Goal: Task Accomplishment & Management: Manage account settings

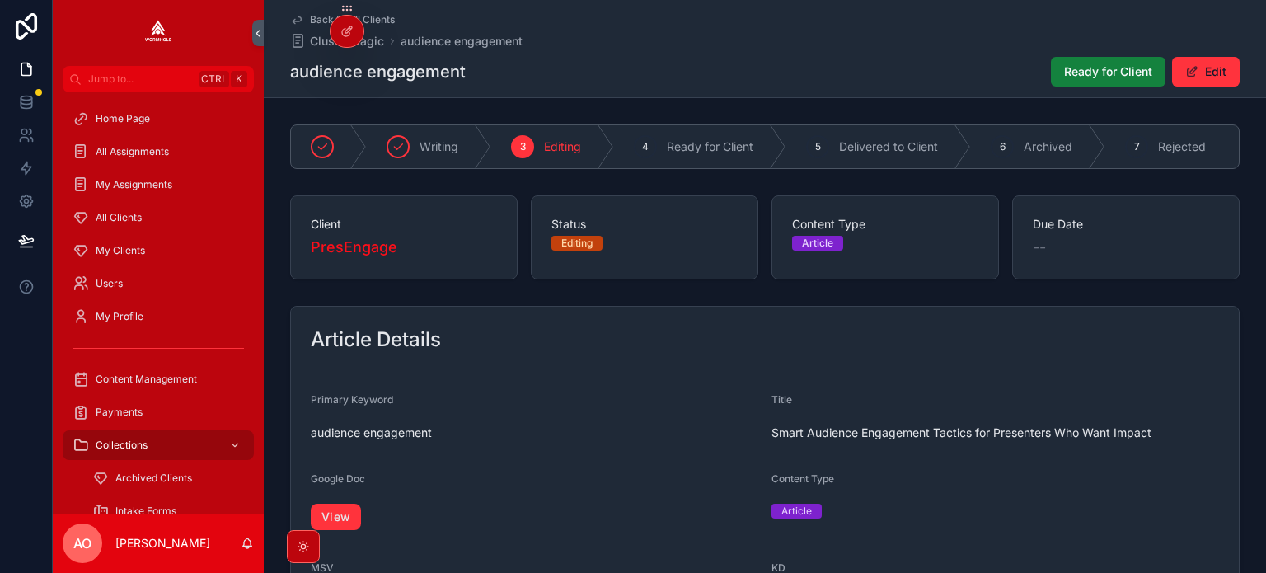
click at [1080, 68] on span "Ready for Client" at bounding box center [1108, 71] width 88 height 16
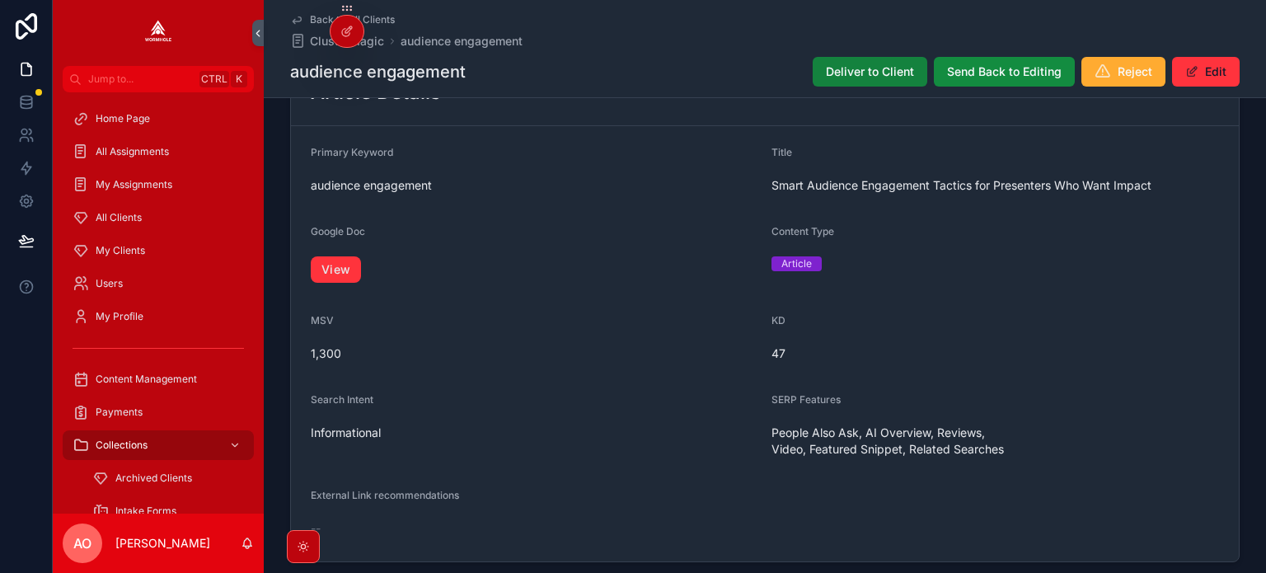
scroll to position [238, 0]
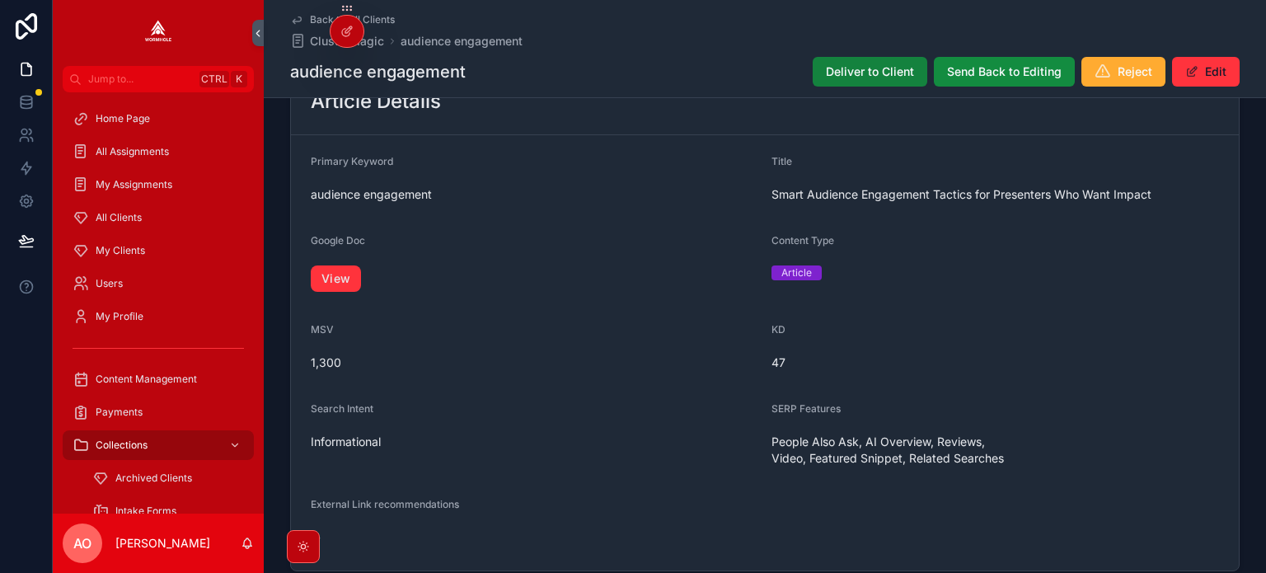
click at [854, 75] on span "Deliver to Client" at bounding box center [870, 71] width 88 height 16
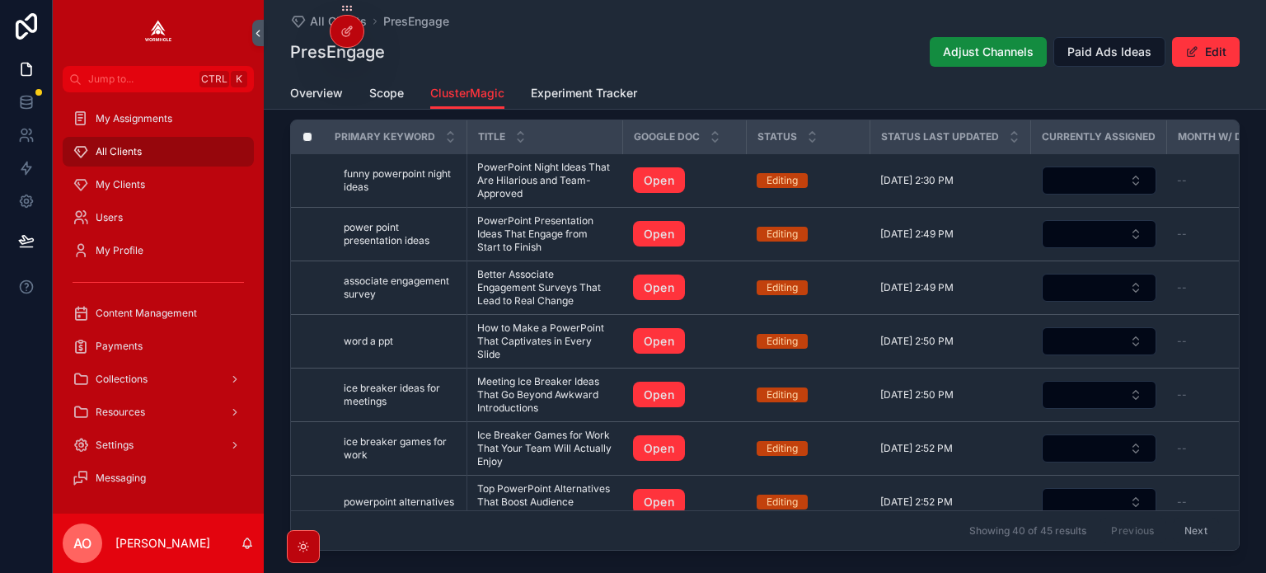
scroll to position [1649, 0]
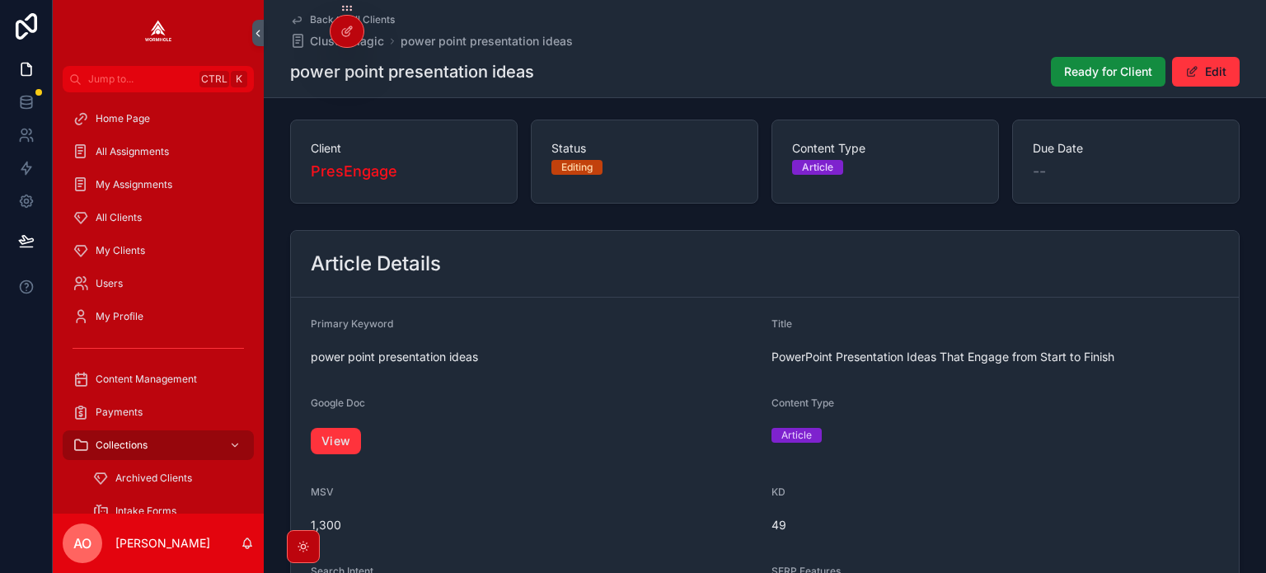
scroll to position [73, 0]
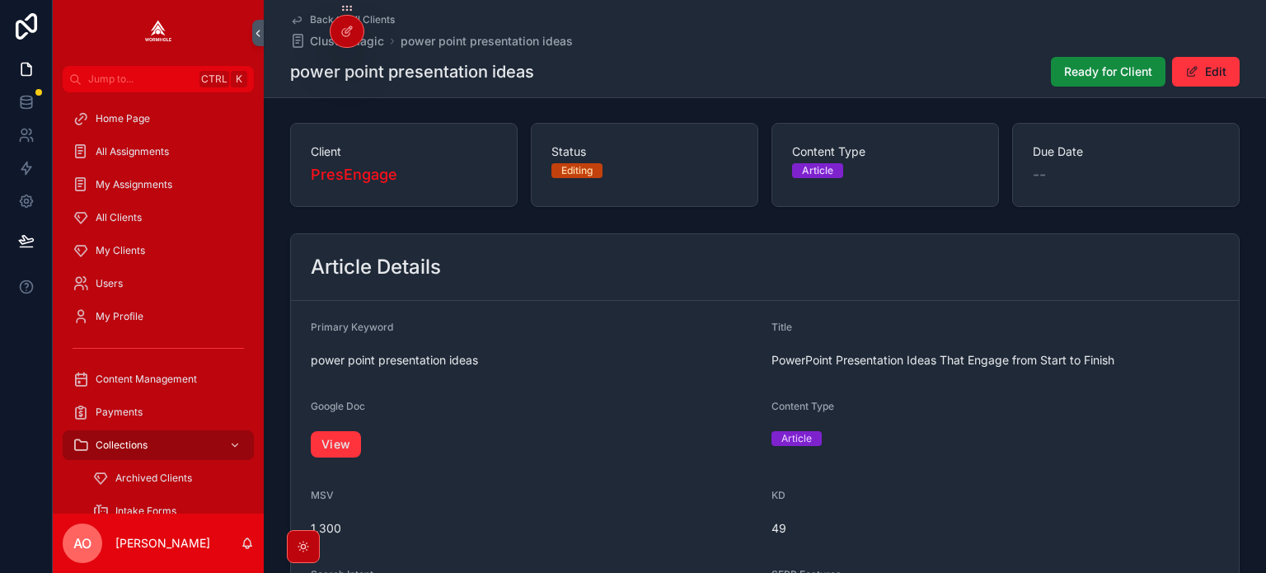
click at [335, 462] on div "View" at bounding box center [535, 444] width 448 height 36
click at [337, 447] on link "View" at bounding box center [336, 444] width 50 height 26
click at [1082, 61] on button "Ready for Client" at bounding box center [1108, 72] width 115 height 30
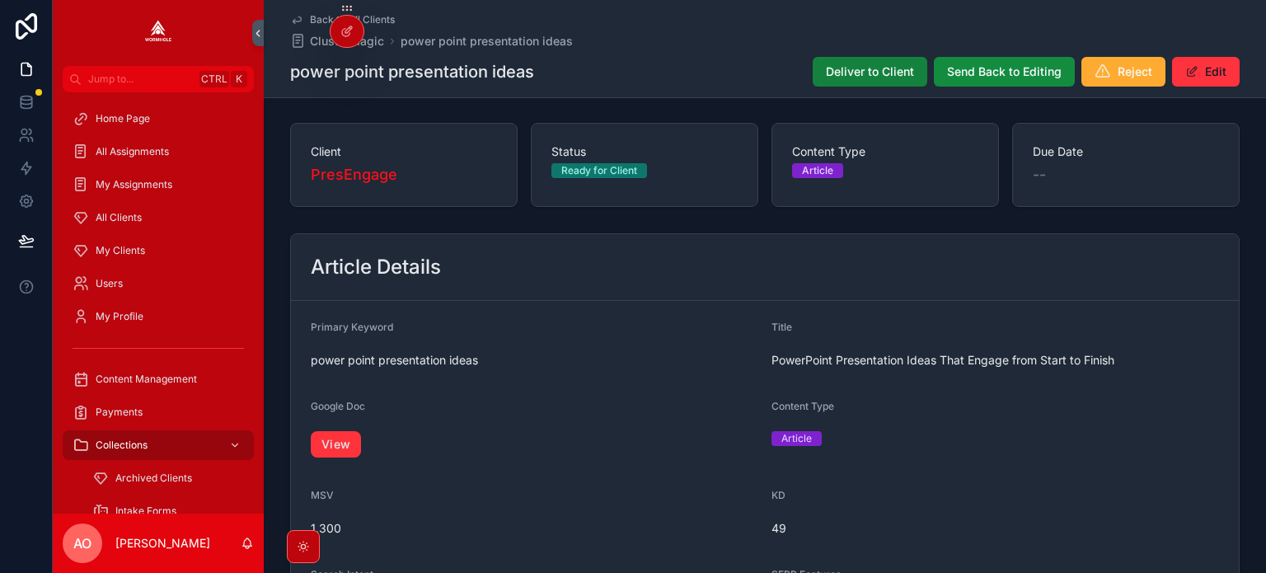
click at [847, 72] on span "Deliver to Client" at bounding box center [870, 71] width 88 height 16
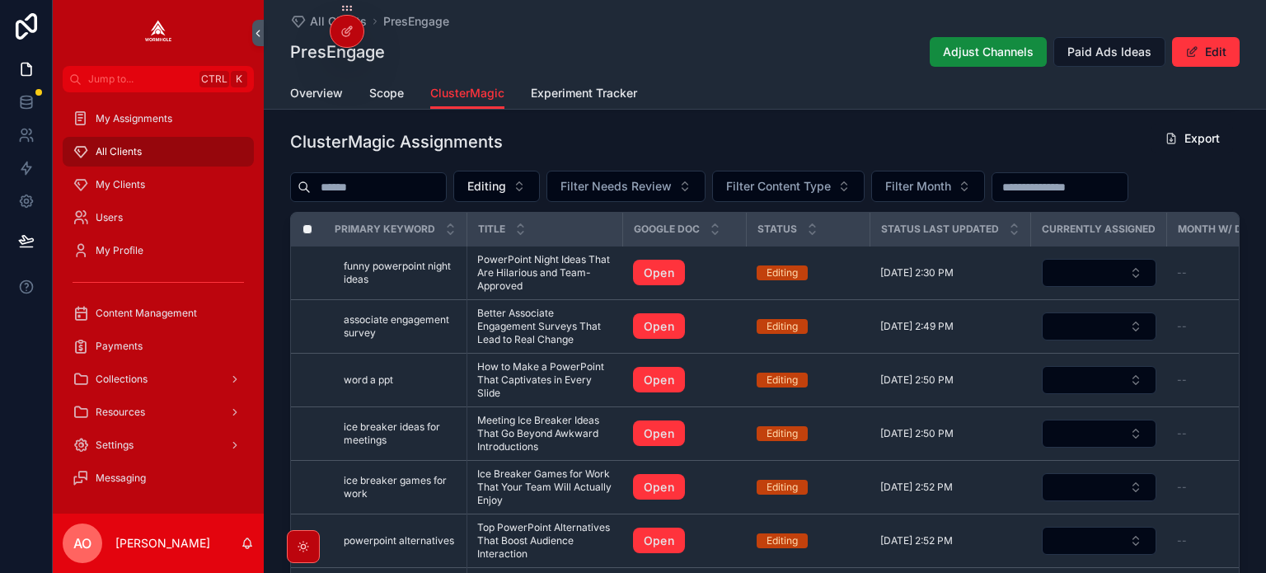
scroll to position [1566, 0]
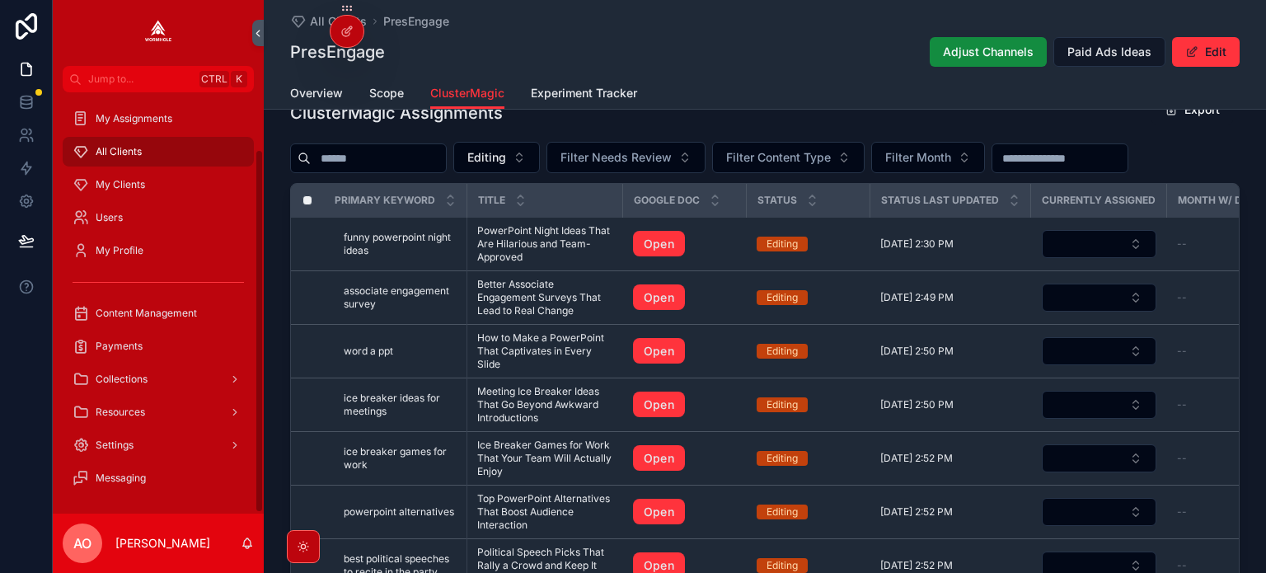
click at [132, 150] on span "All Clients" at bounding box center [119, 151] width 46 height 13
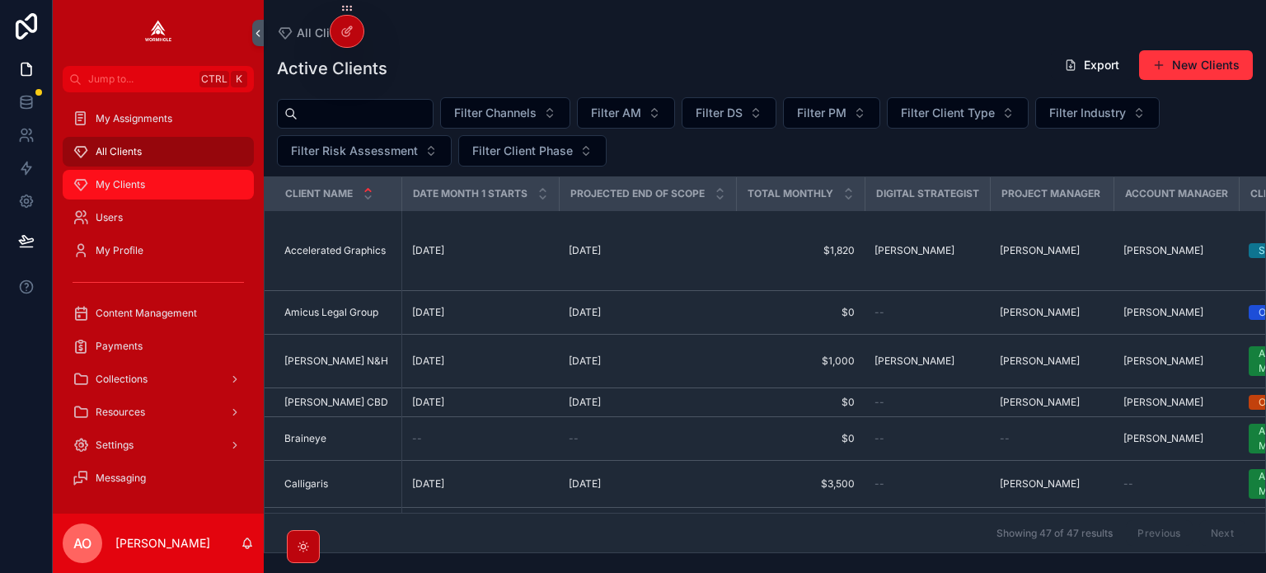
click at [153, 184] on div "My Clients" at bounding box center [158, 184] width 171 height 26
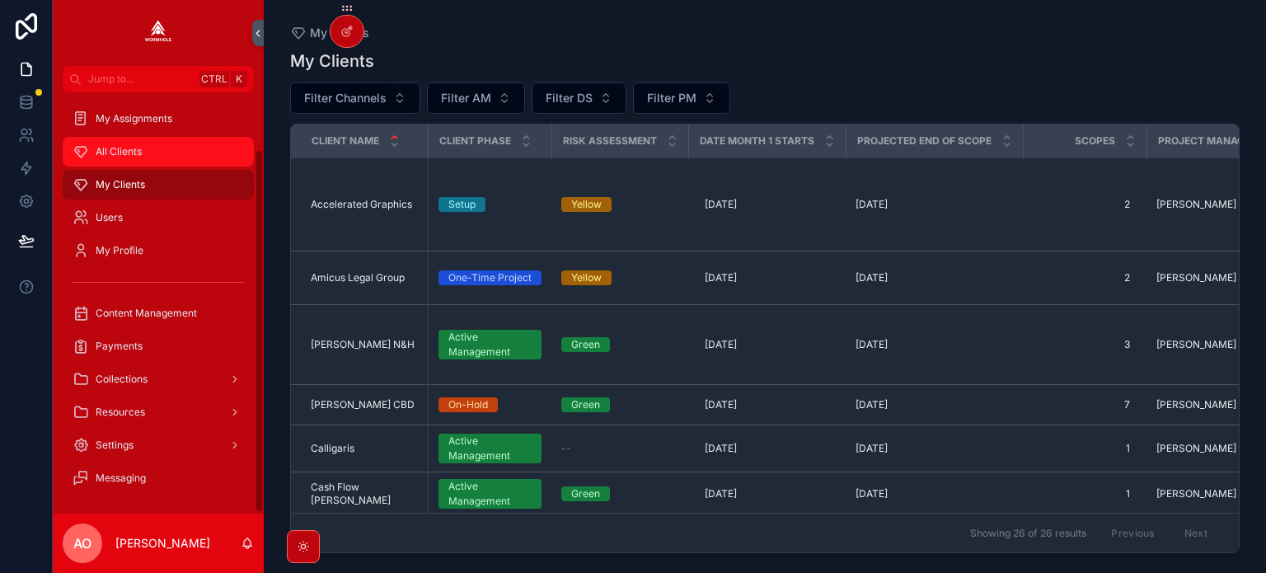
click at [134, 149] on span "All Clients" at bounding box center [119, 151] width 46 height 13
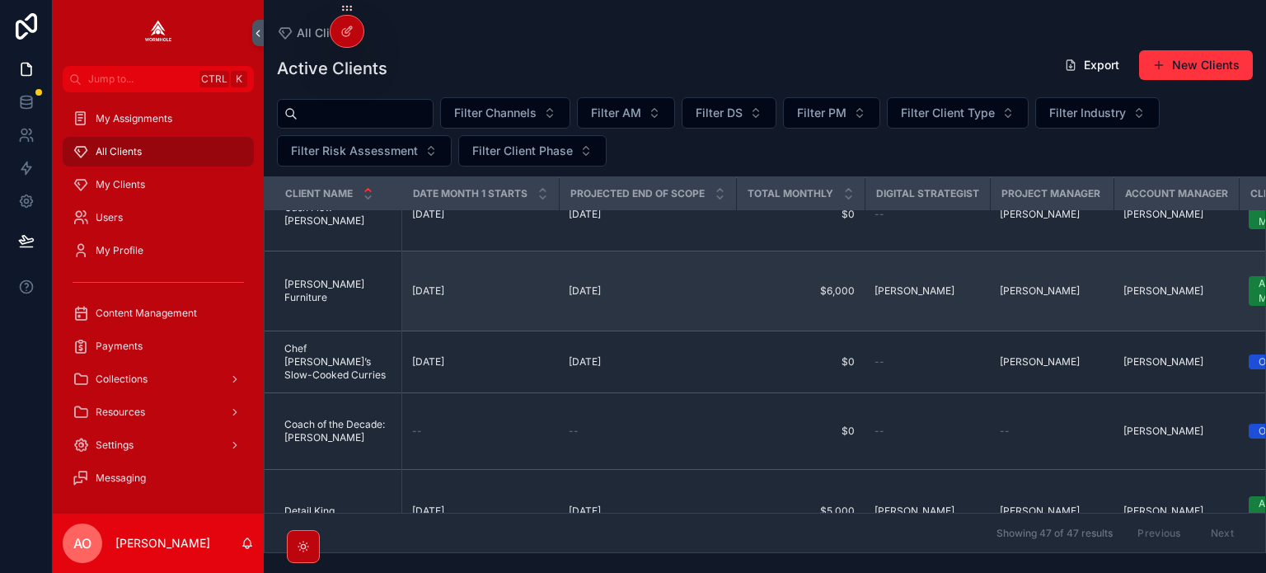
scroll to position [577, 0]
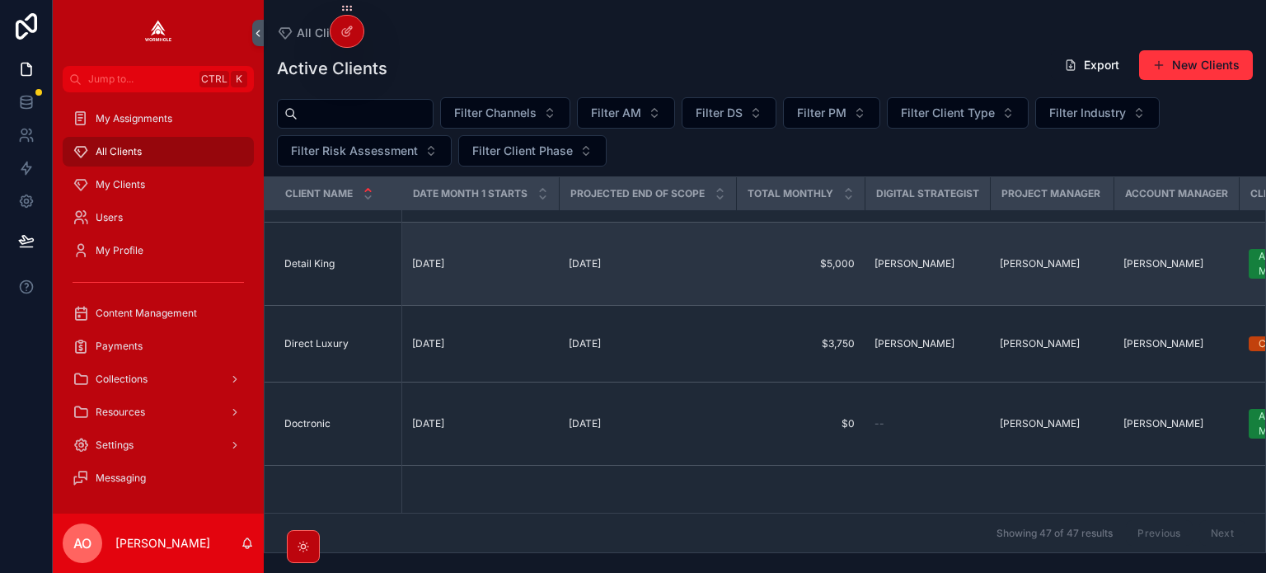
click at [304, 267] on span "Detail King" at bounding box center [309, 263] width 50 height 13
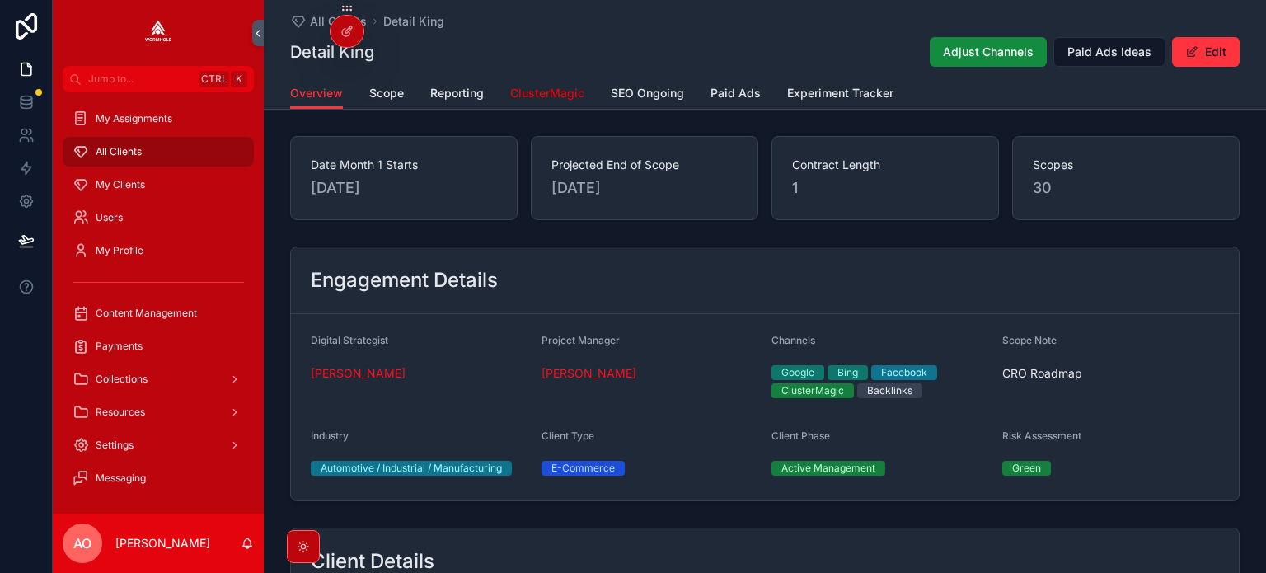
click at [550, 90] on span "ClusterMagic" at bounding box center [547, 93] width 74 height 16
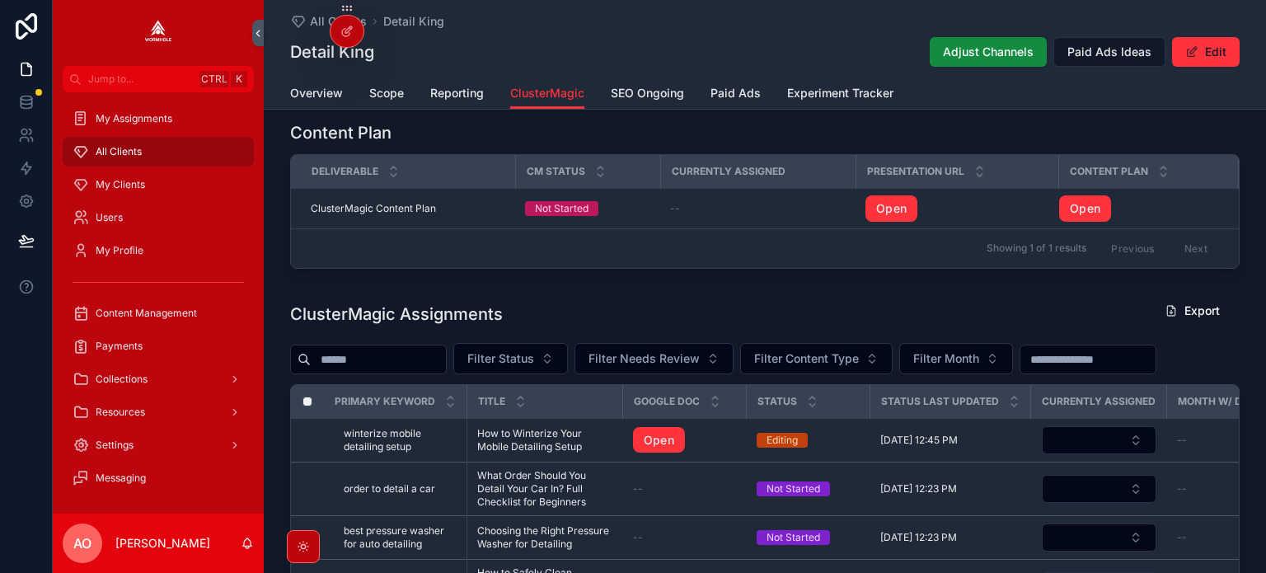
scroll to position [577, 0]
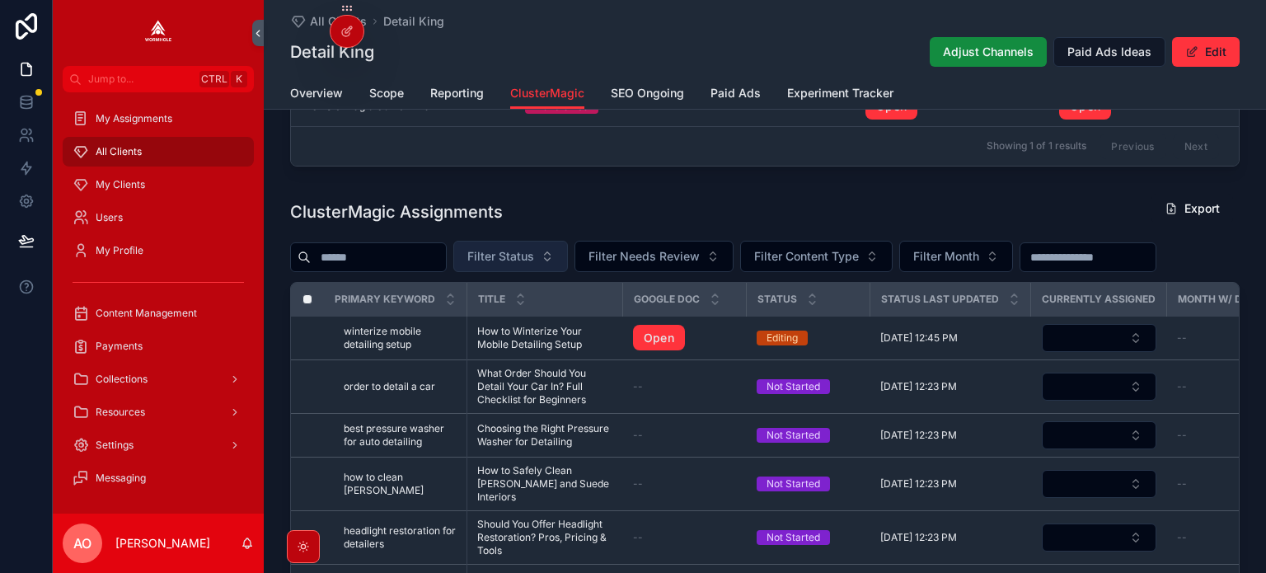
click at [534, 255] on span "Filter Status" at bounding box center [500, 256] width 67 height 16
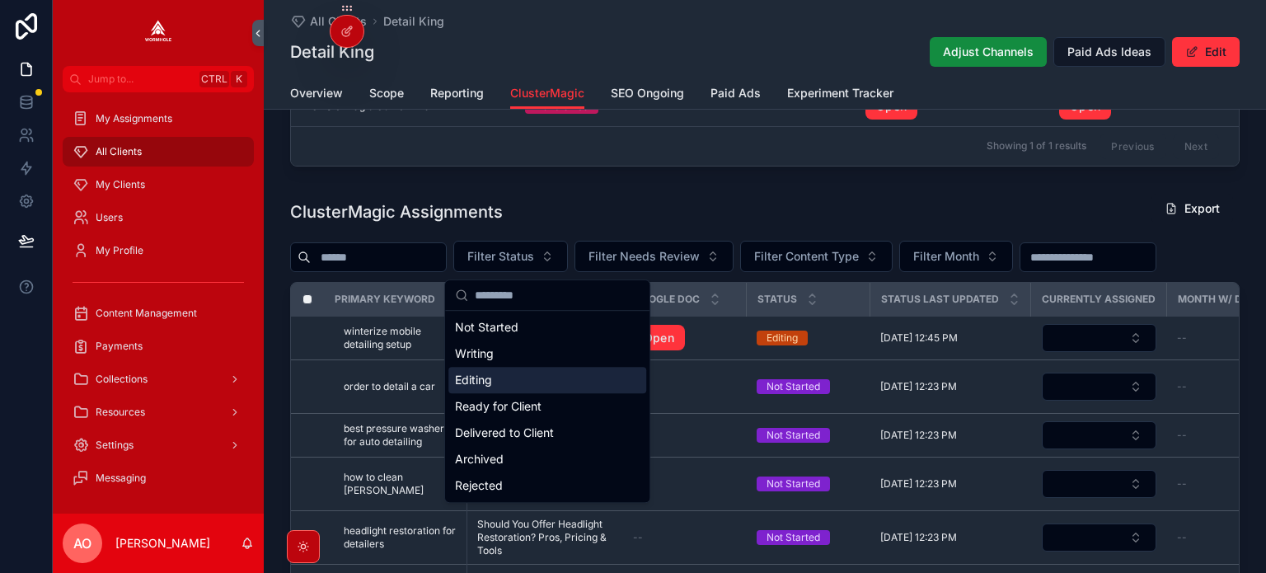
click at [504, 375] on div "Editing" at bounding box center [547, 380] width 198 height 26
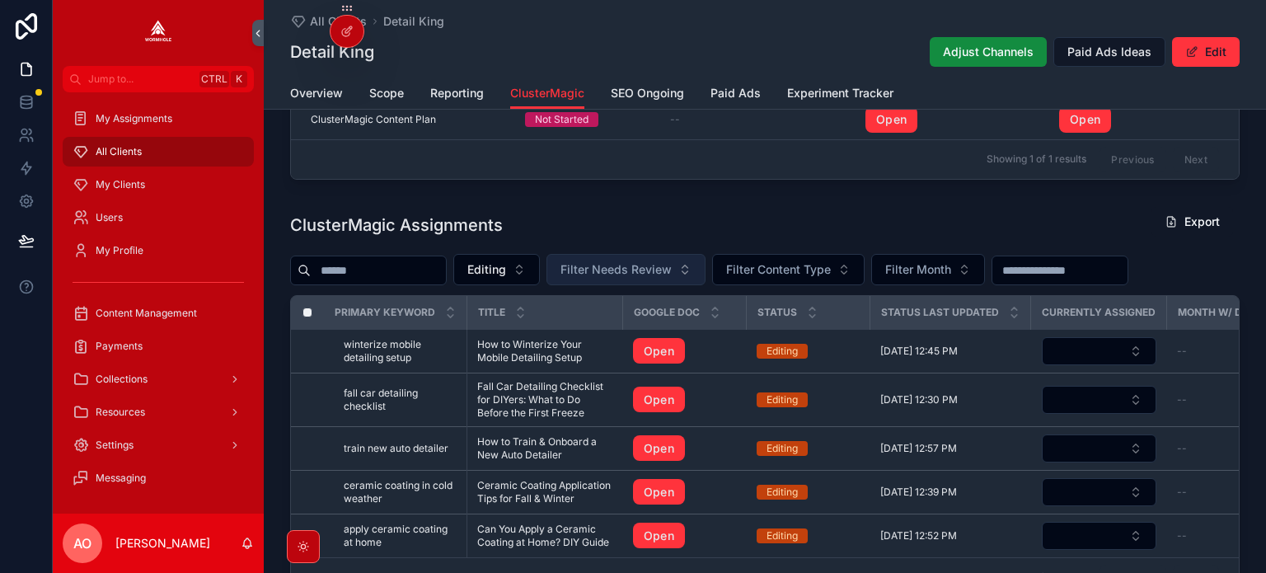
scroll to position [710, 0]
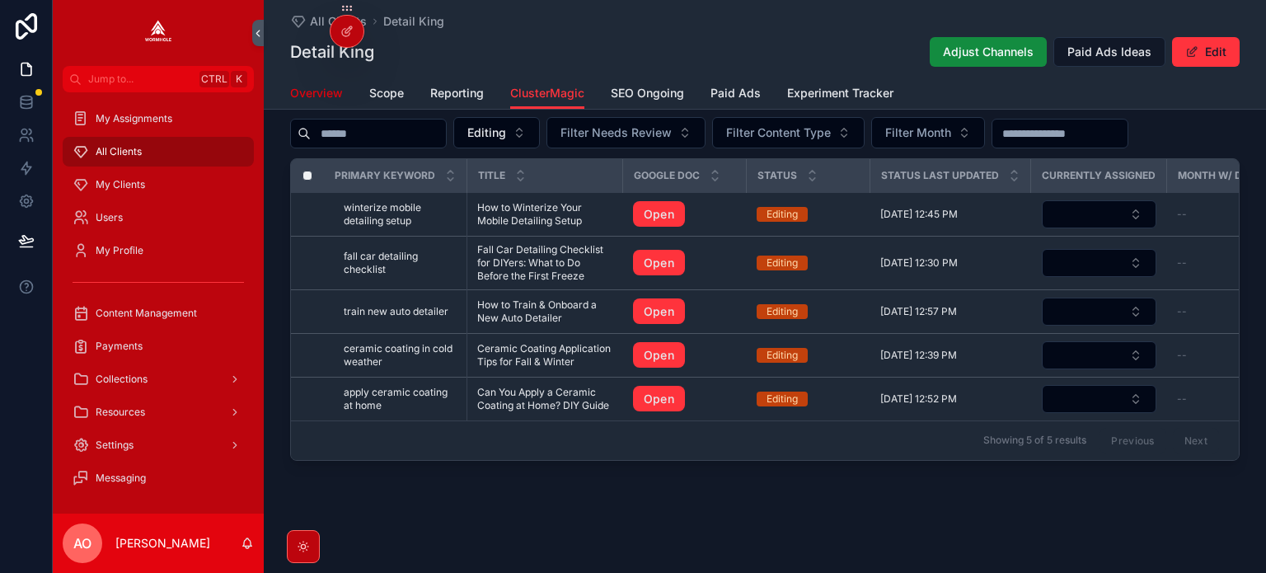
drag, startPoint x: 318, startPoint y: 88, endPoint x: 345, endPoint y: 115, distance: 37.3
click at [318, 88] on span "Overview" at bounding box center [316, 93] width 53 height 16
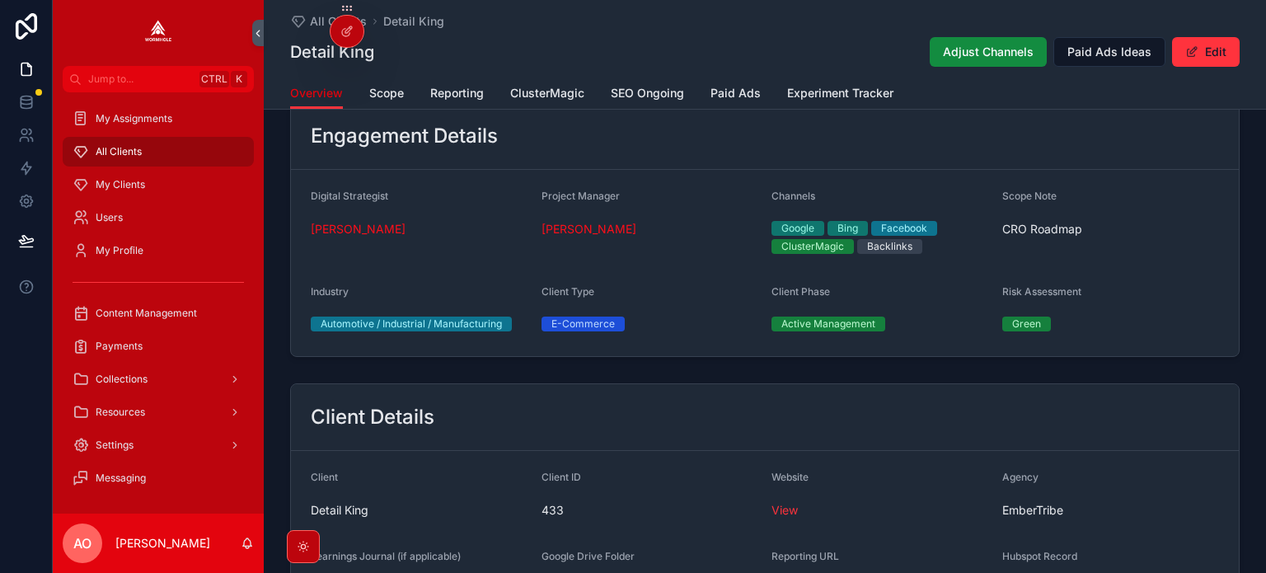
scroll to position [330, 0]
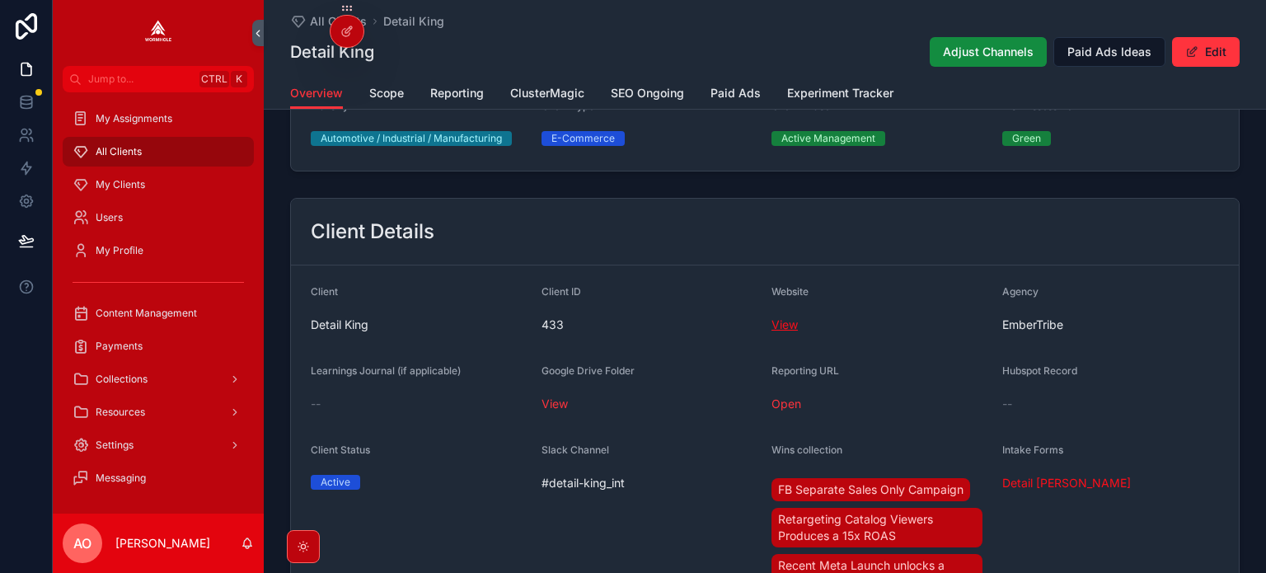
click at [785, 324] on link "View" at bounding box center [785, 324] width 26 height 14
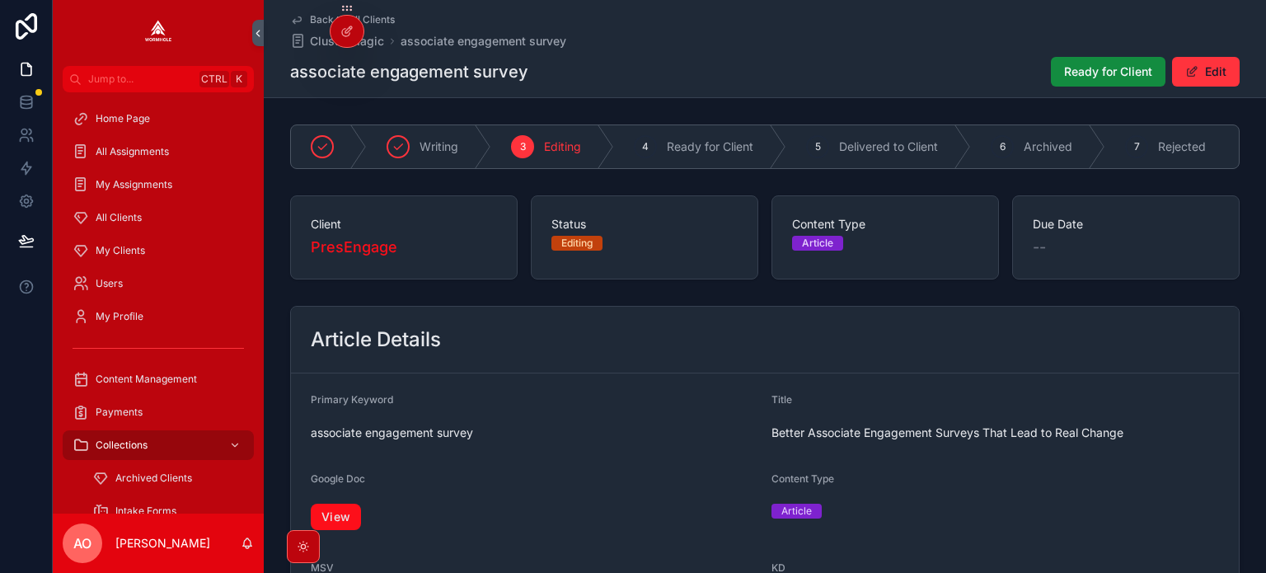
click at [345, 519] on link "View" at bounding box center [336, 517] width 50 height 26
click at [135, 244] on span "My Clients" at bounding box center [120, 250] width 49 height 13
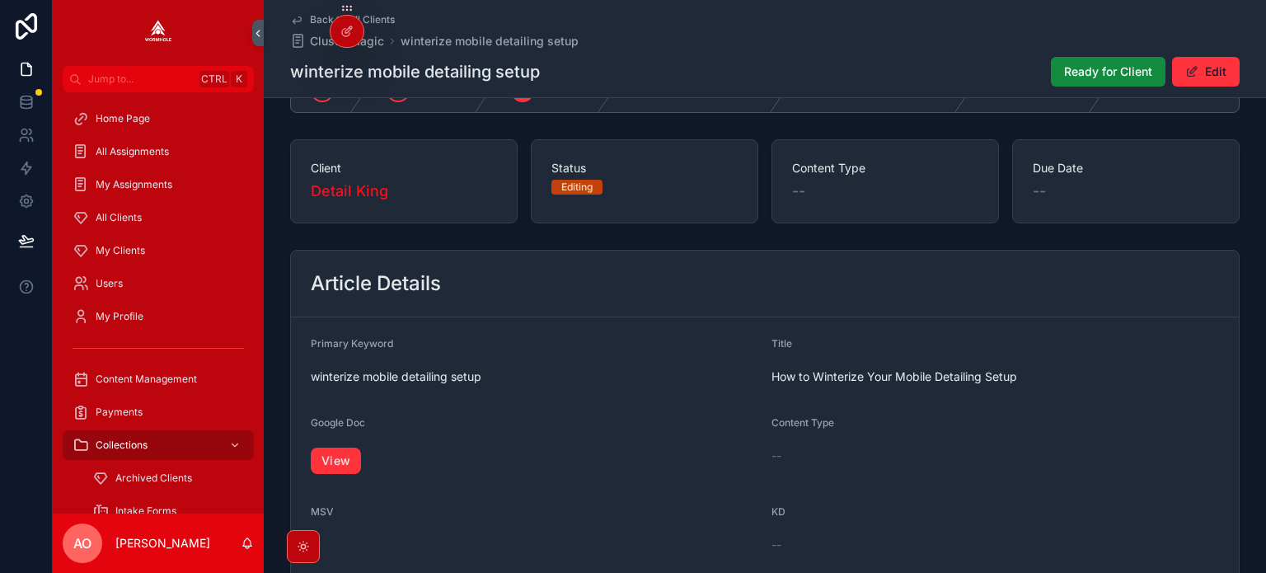
scroll to position [82, 0]
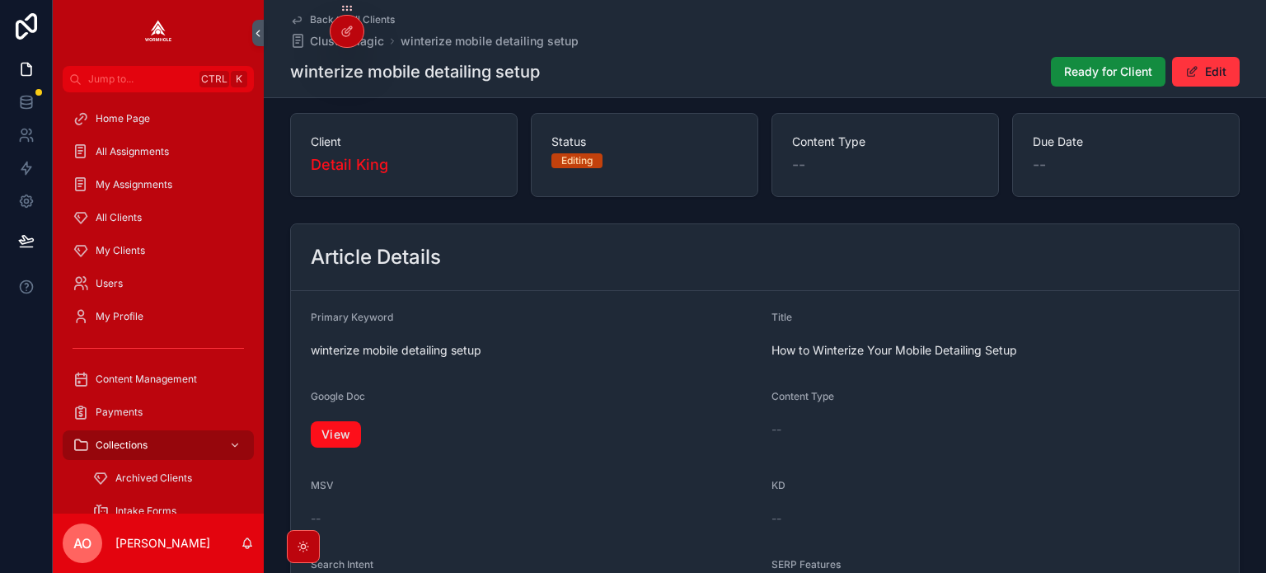
click at [336, 442] on link "View" at bounding box center [336, 434] width 50 height 26
